Goal: Contribute content: Add original content to the website for others to see

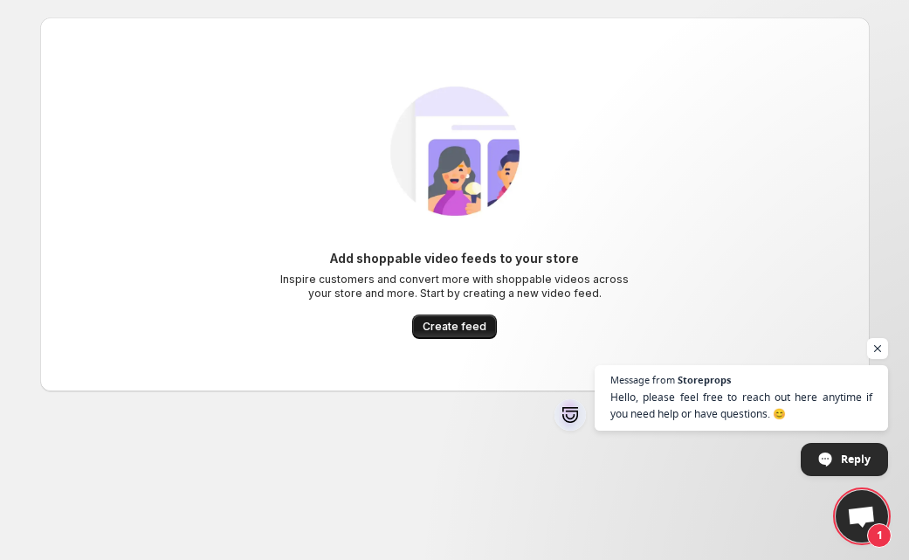
click at [446, 322] on span "Create feed" at bounding box center [455, 327] width 64 height 14
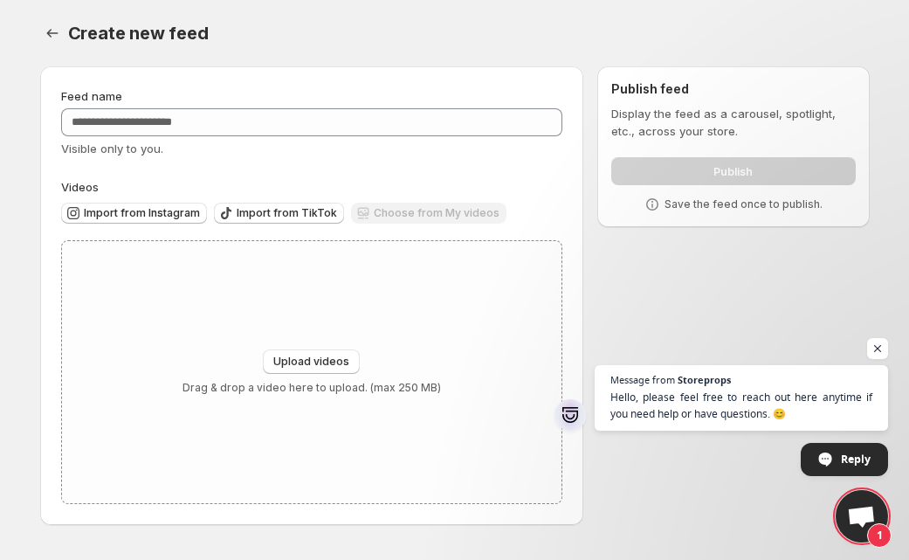
click at [382, 211] on div "Choose from My videos" at bounding box center [428, 215] width 155 height 24
click at [325, 360] on span "Upload videos" at bounding box center [311, 362] width 76 height 14
